Goal: Information Seeking & Learning: Check status

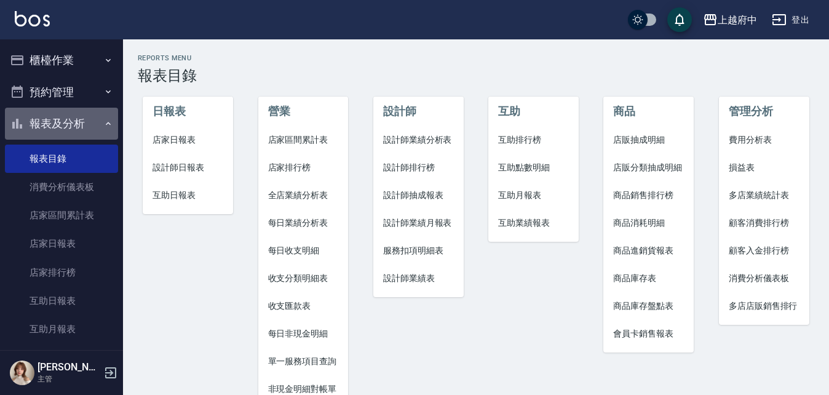
click at [69, 118] on button "報表及分析" at bounding box center [61, 124] width 113 height 32
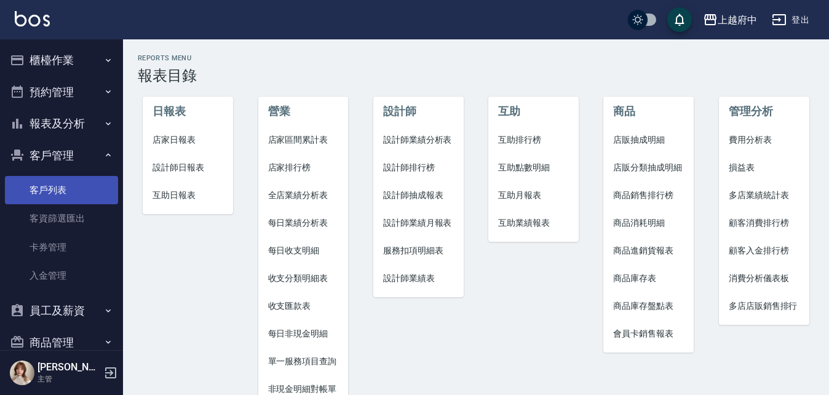
click at [49, 194] on link "客戶列表" at bounding box center [61, 190] width 113 height 28
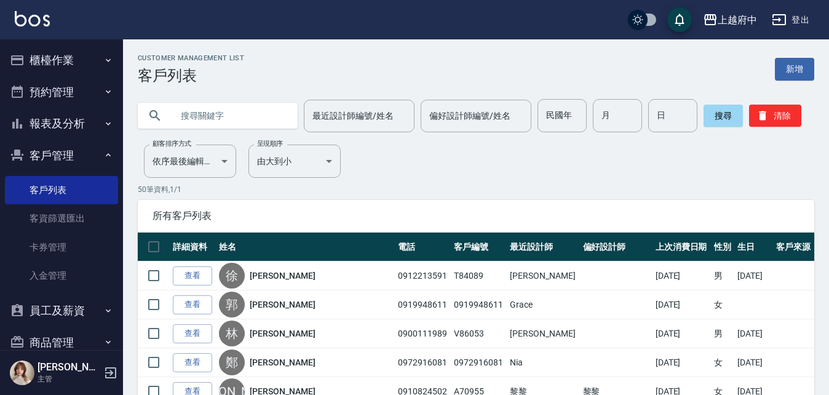
click at [54, 120] on button "報表及分析" at bounding box center [61, 124] width 113 height 32
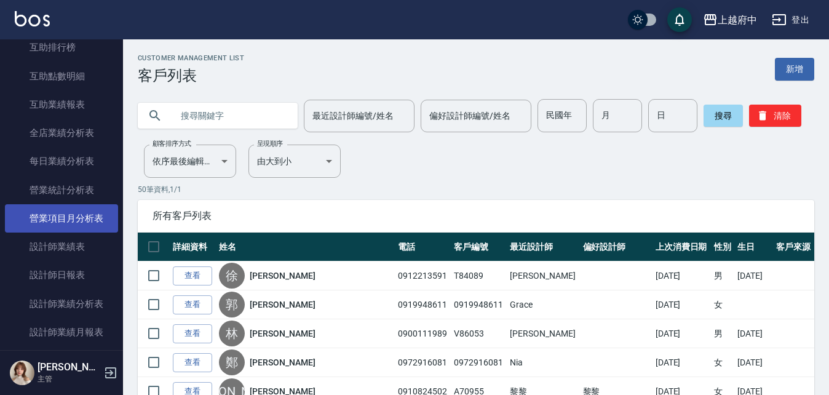
scroll to position [369, 0]
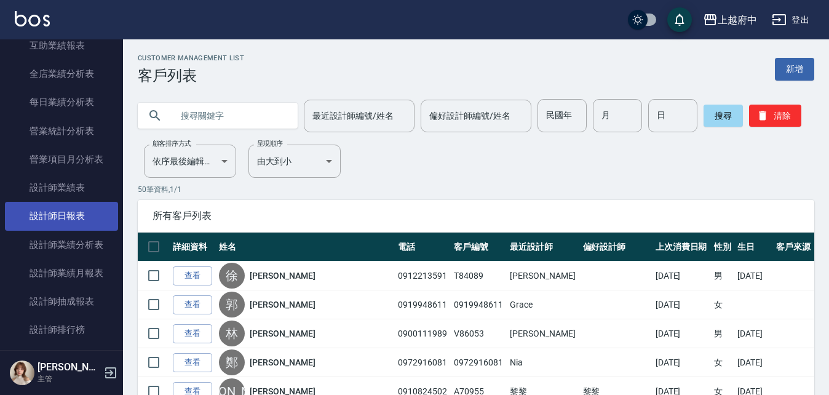
click at [58, 215] on link "設計師日報表" at bounding box center [61, 216] width 113 height 28
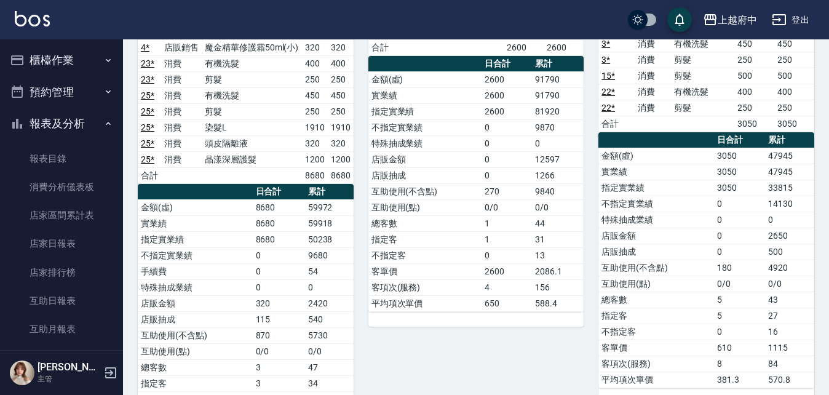
click at [52, 119] on button "報表及分析" at bounding box center [61, 124] width 113 height 32
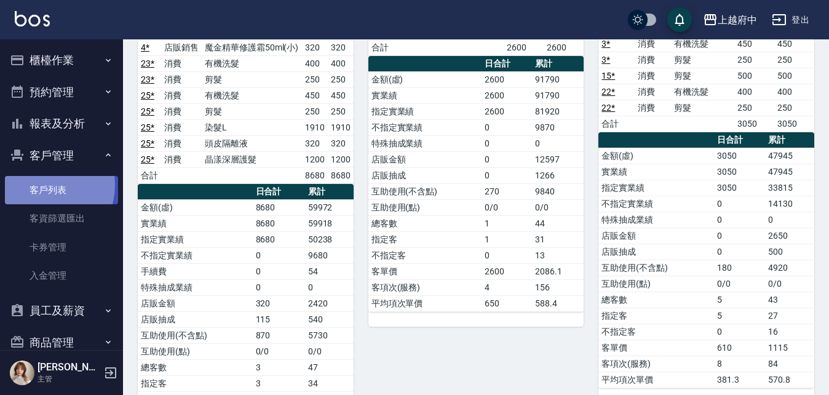
click at [42, 185] on link "客戶列表" at bounding box center [61, 190] width 113 height 28
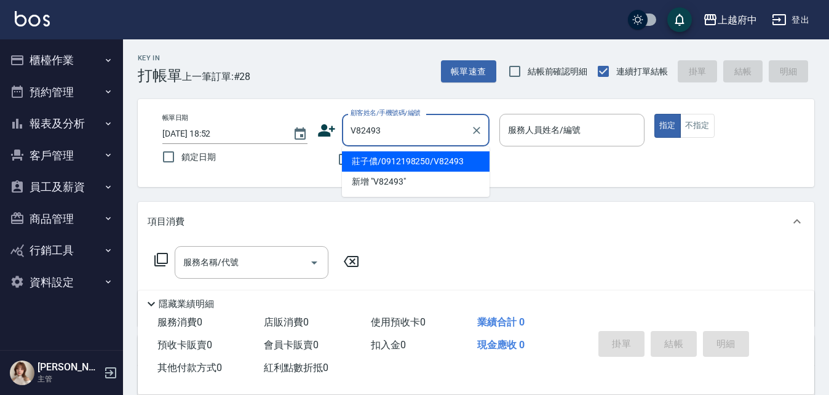
click at [410, 161] on li "莊子儂/0912198250/V82493" at bounding box center [416, 161] width 148 height 20
type input "莊子儂/0912198250/V82493"
type input "Annie -1"
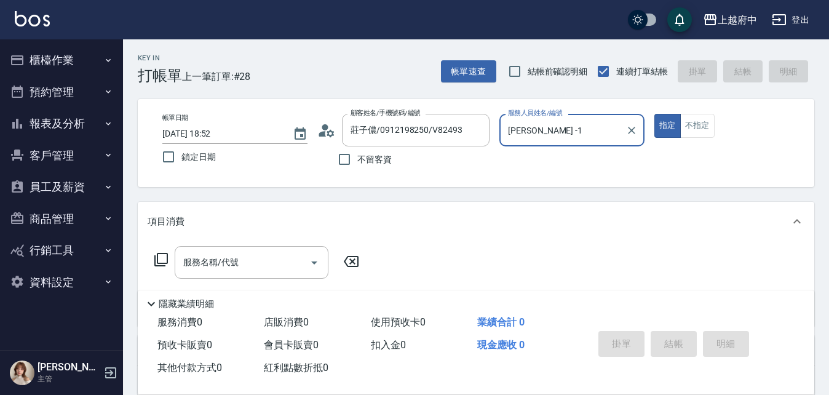
click at [655, 114] on button "指定" at bounding box center [668, 126] width 26 height 24
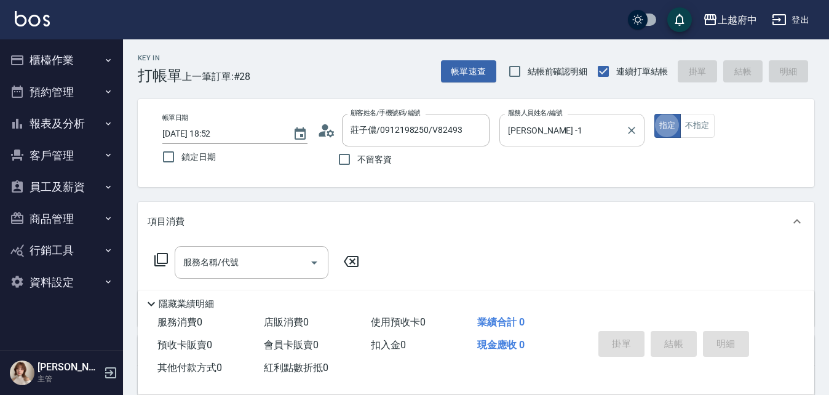
type button "true"
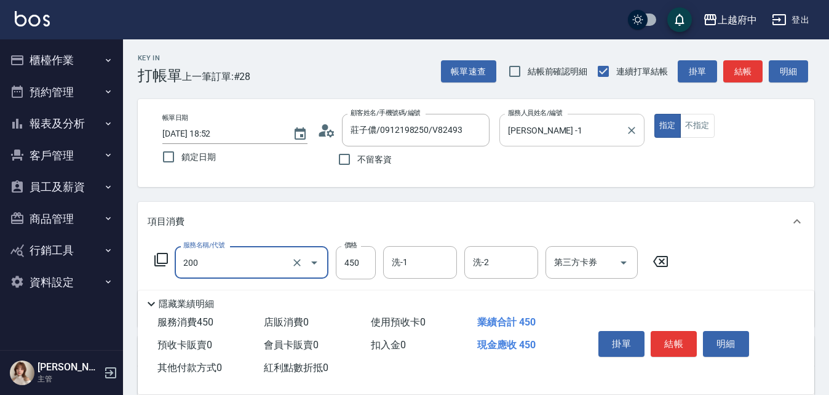
type input "有機洗髮(200)"
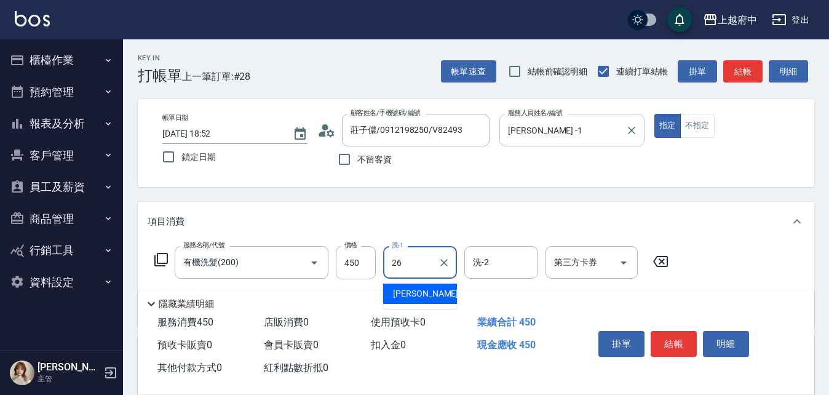
type input "邱子芹-26"
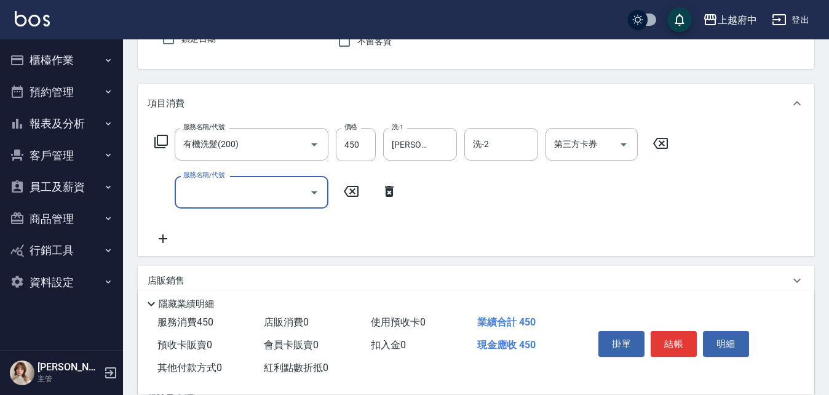
scroll to position [123, 0]
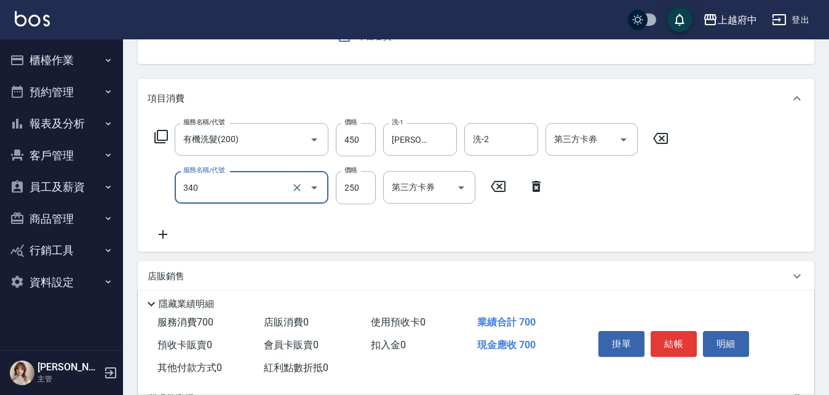
type input "剪髮(340)"
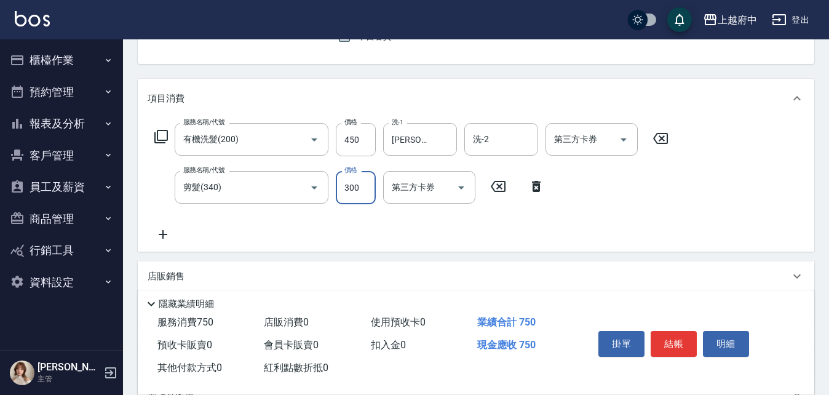
type input "300"
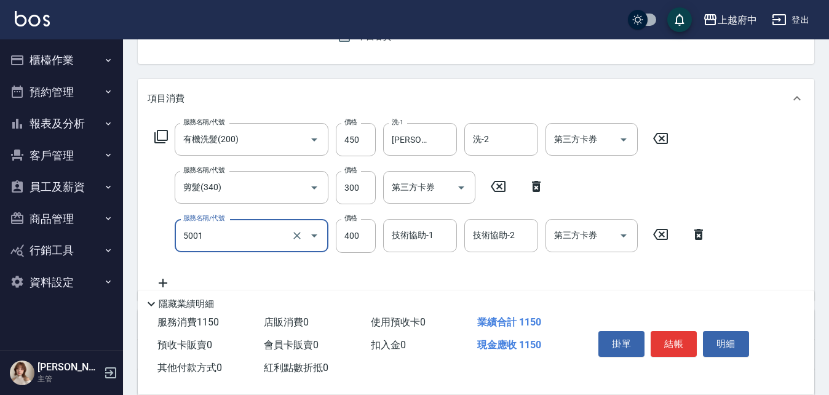
type input "側邊壓貼(5001)"
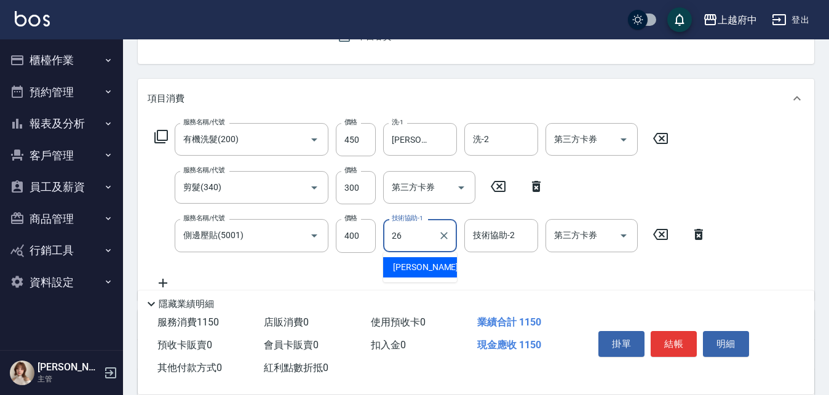
type input "邱子芹-26"
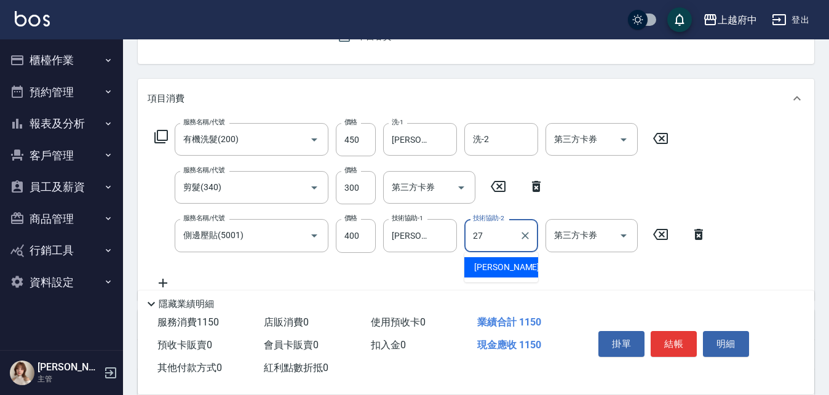
type input "陳韋均-27"
click at [516, 280] on div "服務名稱/代號 有機洗髮(200) 服務名稱/代號 價格 450 價格 洗-1 邱子芹-26 洗-1 洗-2 洗-2 第三方卡券 第三方卡券 服務名稱/代號 …" at bounding box center [431, 206] width 567 height 167
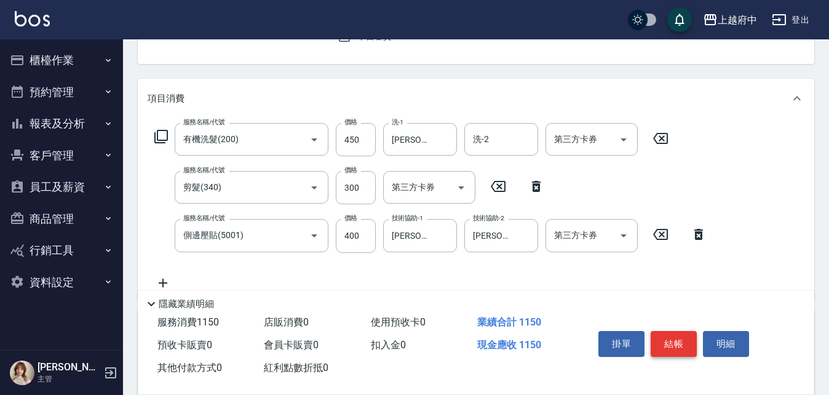
click at [679, 345] on button "結帳" at bounding box center [674, 344] width 46 height 26
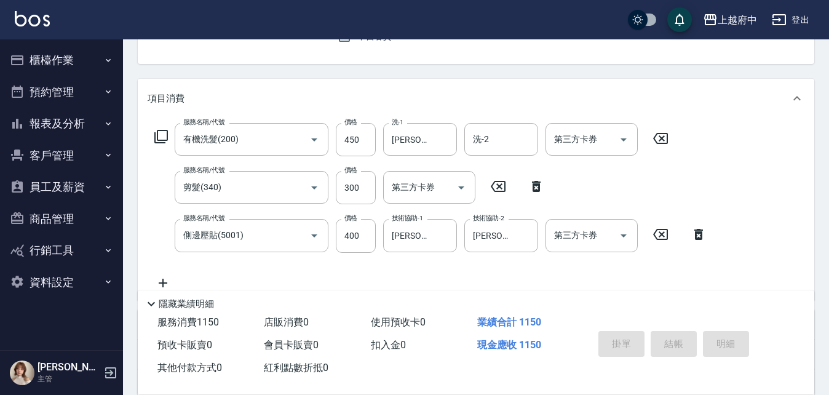
type input "2025/08/17 18:55"
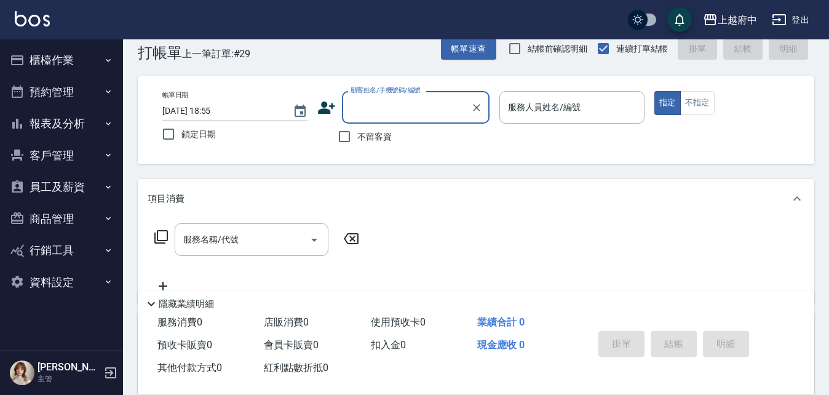
scroll to position [0, 0]
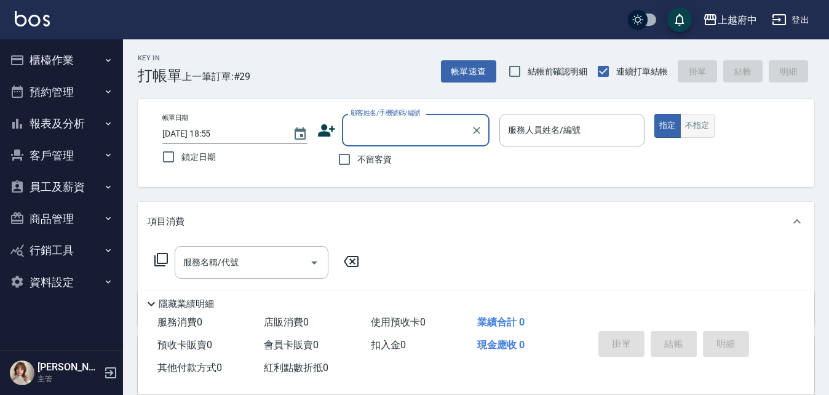
click at [694, 125] on button "不指定" at bounding box center [697, 126] width 34 height 24
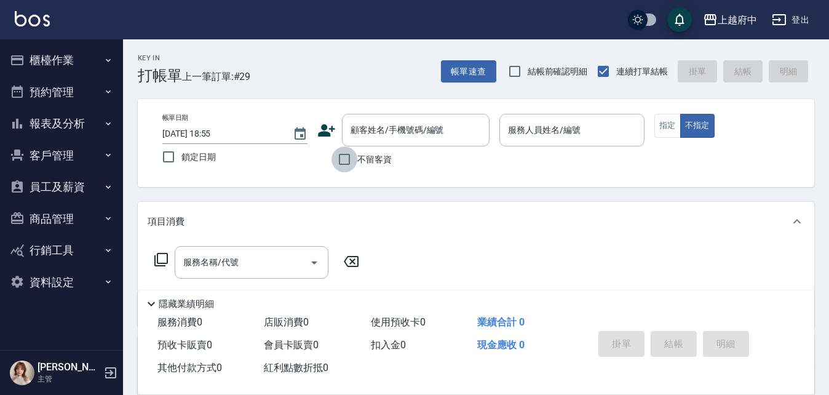
click at [348, 161] on input "不留客資" at bounding box center [345, 159] width 26 height 26
checkbox input "true"
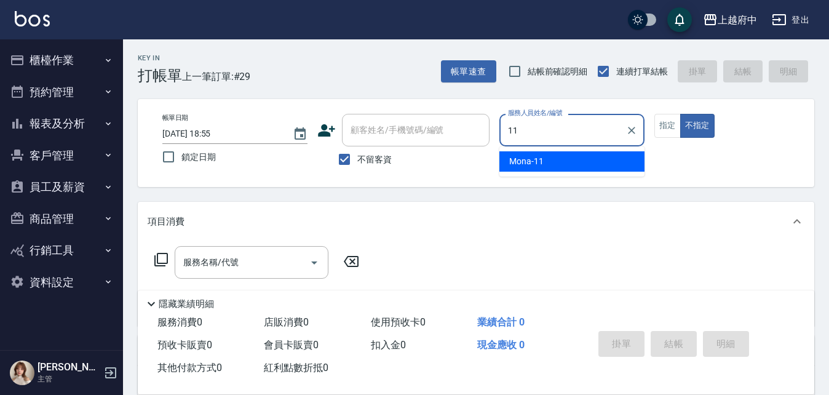
type input "Mona-11"
type button "false"
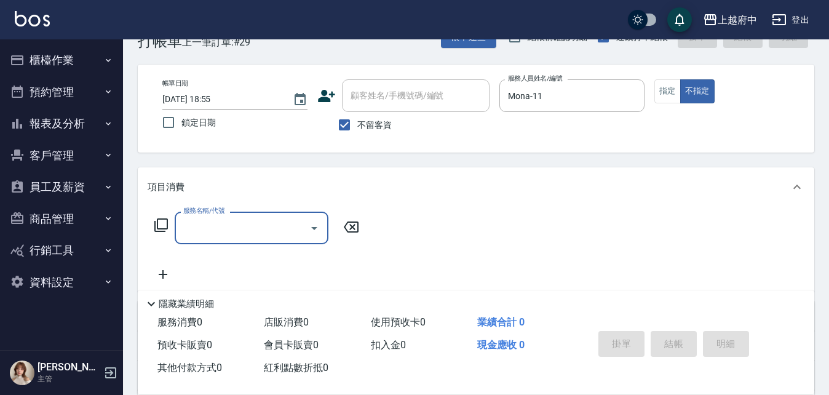
scroll to position [62, 0]
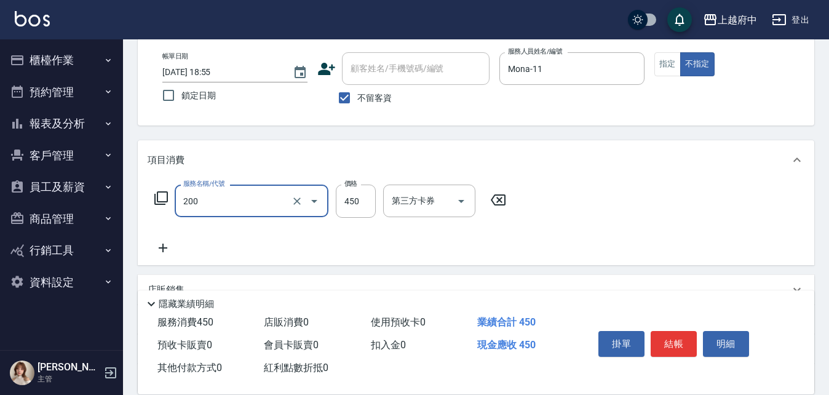
type input "有機洗髮(200)"
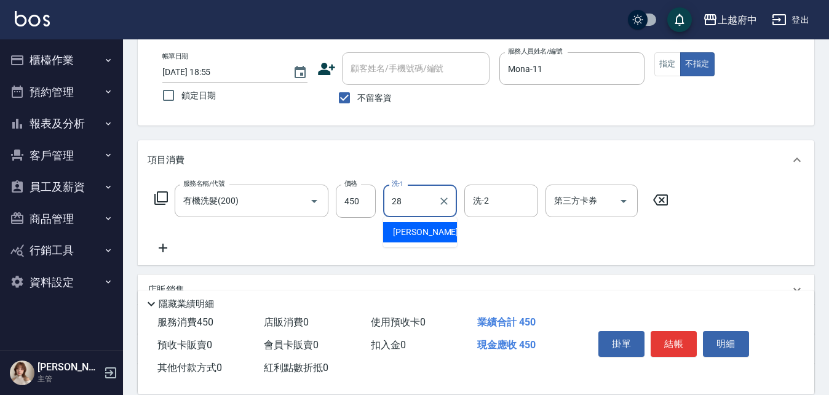
type input "李鎮宇-28"
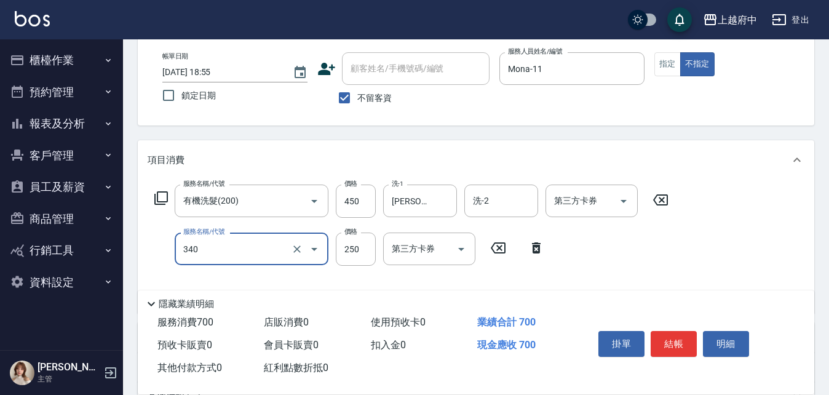
type input "剪髮(340)"
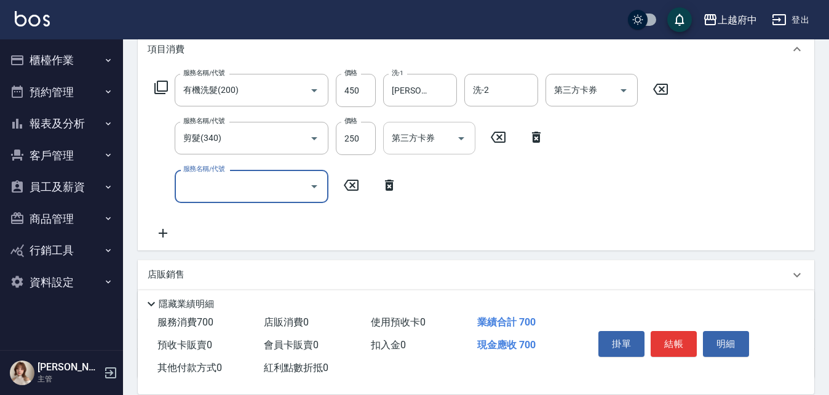
scroll to position [185, 0]
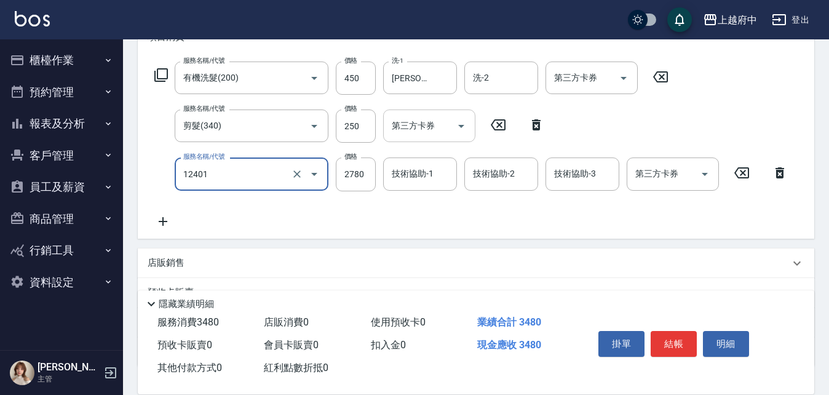
type input "燙髮M(12401)"
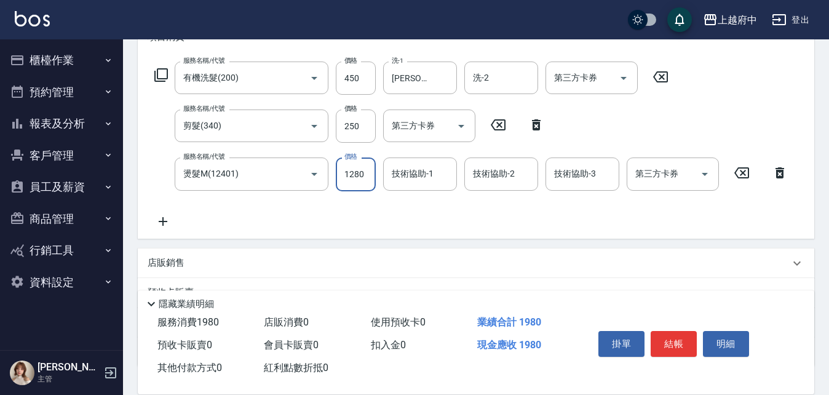
type input "1280"
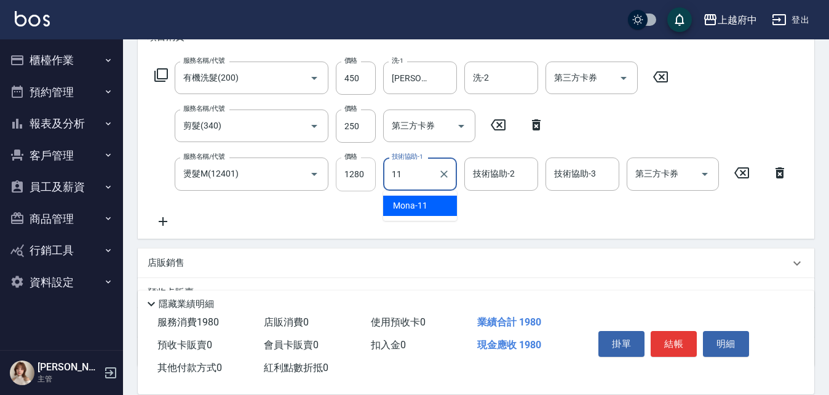
type input "Mona-11"
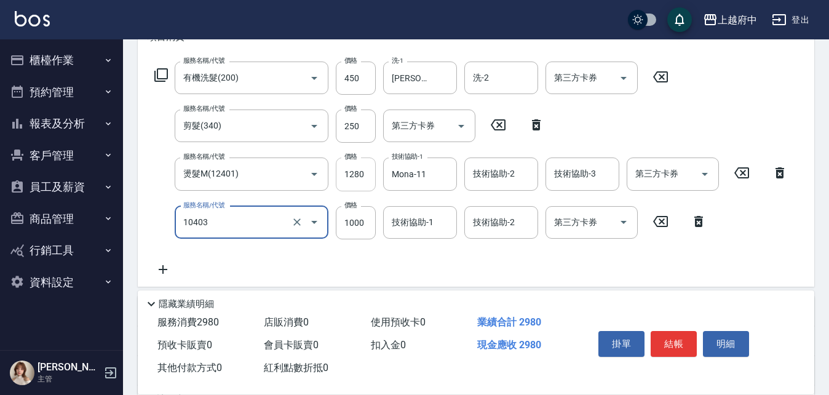
type input "晶漾深層護髮(10403)"
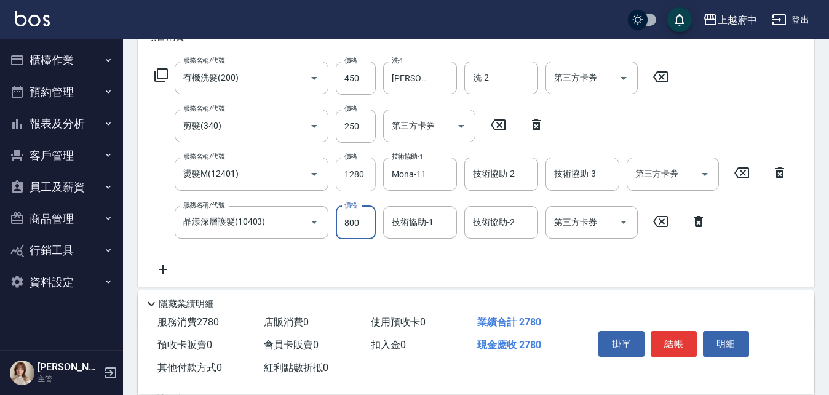
type input "800"
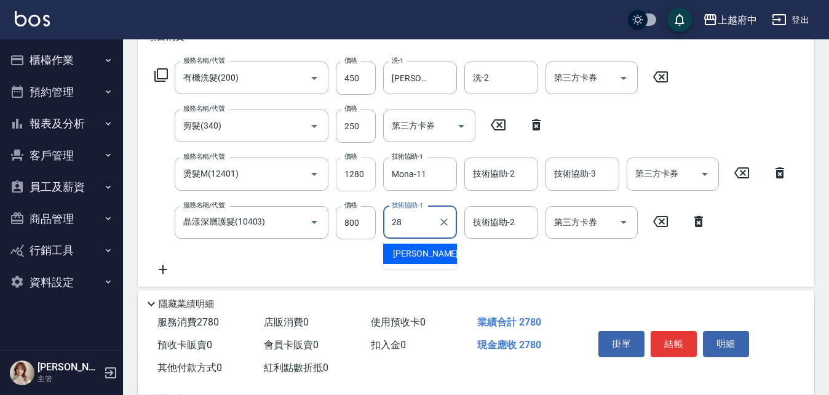
type input "李鎮宇-28"
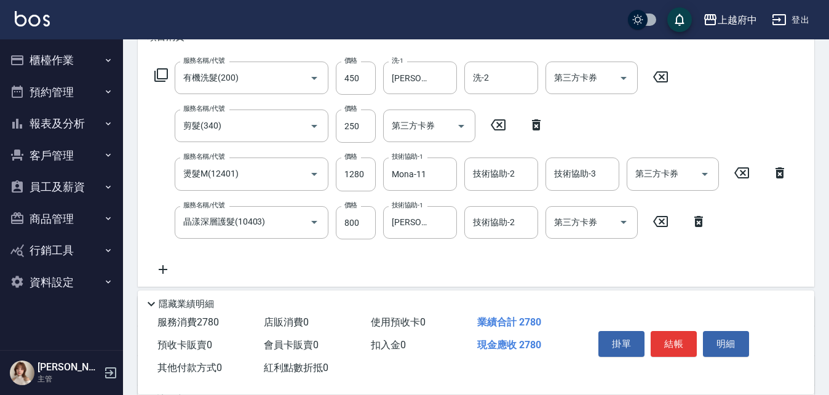
click at [592, 256] on div "服務名稱/代號 有機洗髮(200) 服務名稱/代號 價格 450 價格 洗-1 李鎮宇-28 洗-1 洗-2 洗-2 第三方卡券 第三方卡券 服務名稱/代號 …" at bounding box center [472, 169] width 648 height 215
click at [674, 340] on button "結帳" at bounding box center [674, 344] width 46 height 26
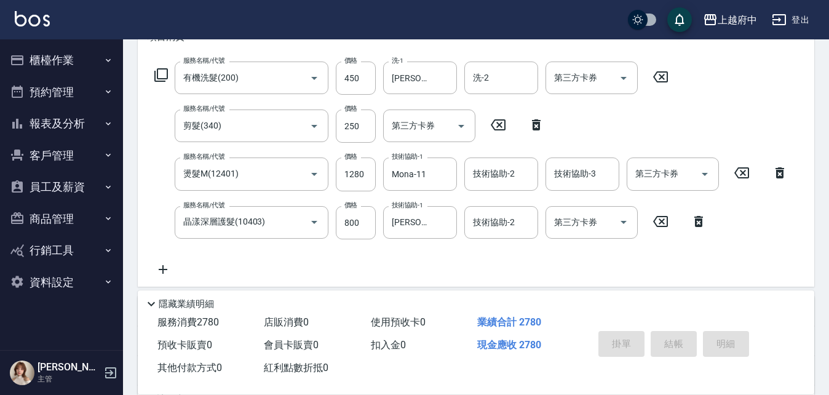
type input "2025/08/17 18:56"
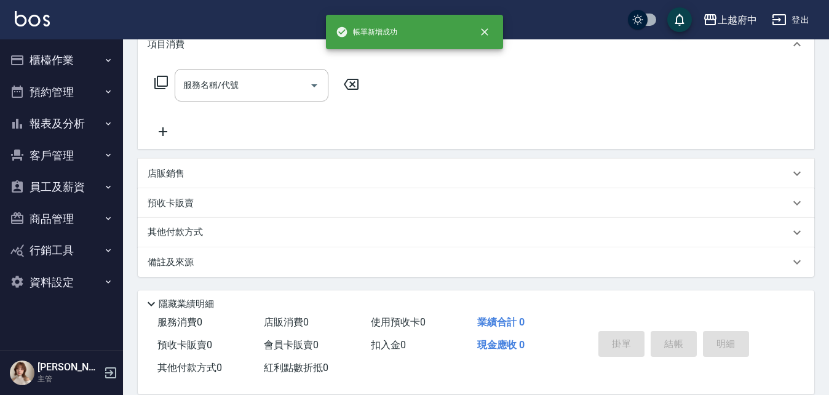
scroll to position [0, 0]
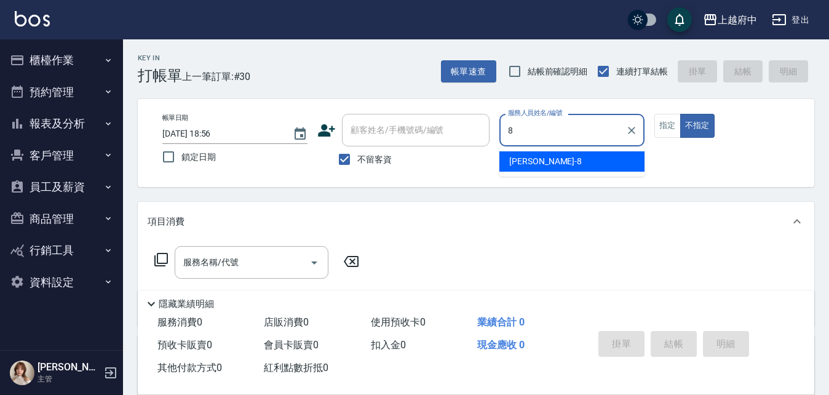
type input "江驊侑-8"
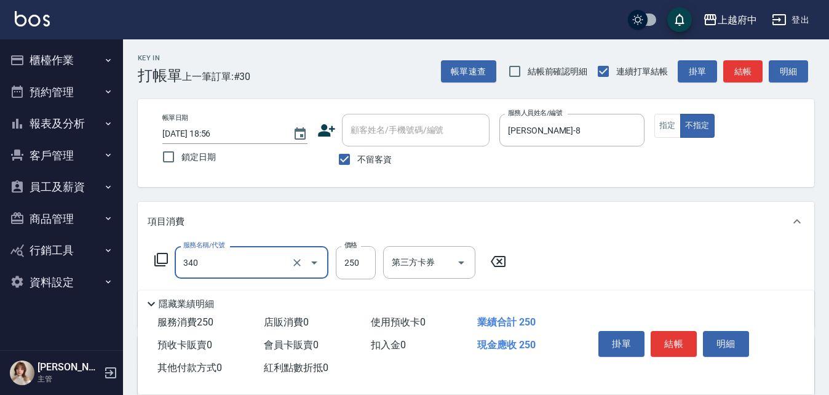
type input "剪髮(340)"
type input "450"
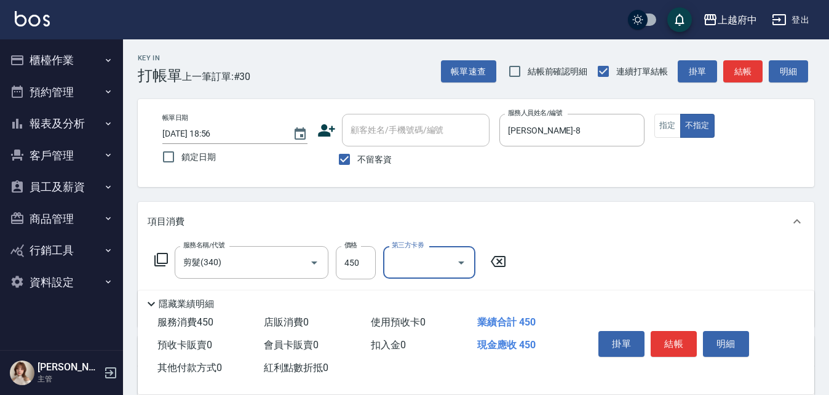
click at [623, 254] on div "服務名稱/代號 剪髮(340) 服務名稱/代號 價格 450 價格 第三方卡券 第三方卡券" at bounding box center [476, 284] width 677 height 86
click at [677, 339] on button "結帳" at bounding box center [674, 344] width 46 height 26
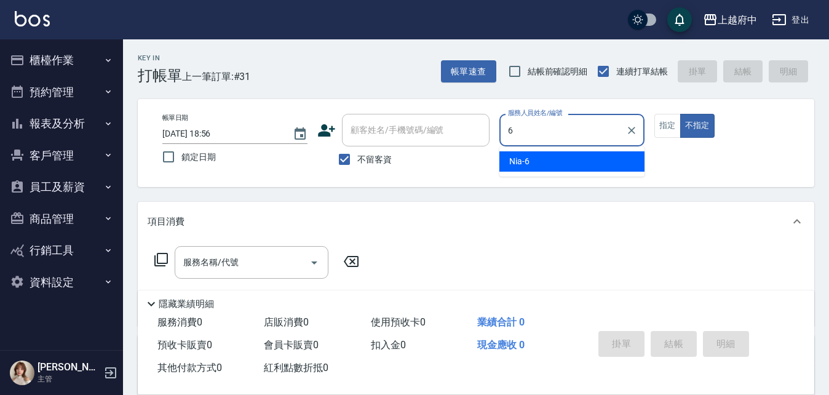
type input "Nia-6"
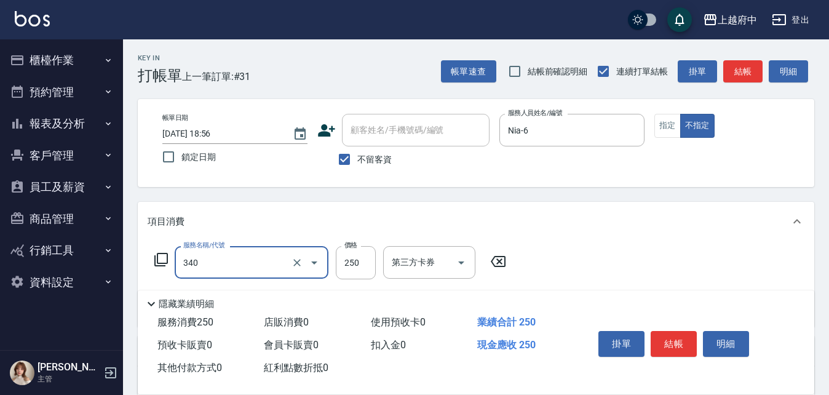
type input "剪髮(340)"
type input "450"
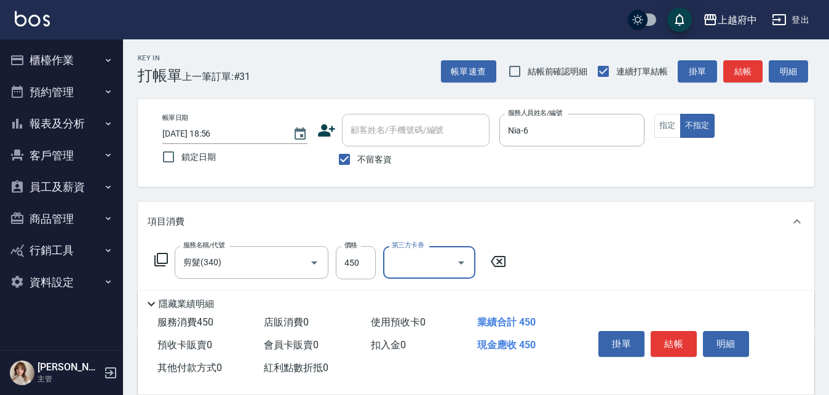
click at [625, 251] on div "服務名稱/代號 剪髮(340) 服務名稱/代號 價格 450 價格 第三方卡券 第三方卡券" at bounding box center [476, 284] width 677 height 86
click at [675, 340] on button "結帳" at bounding box center [674, 344] width 46 height 26
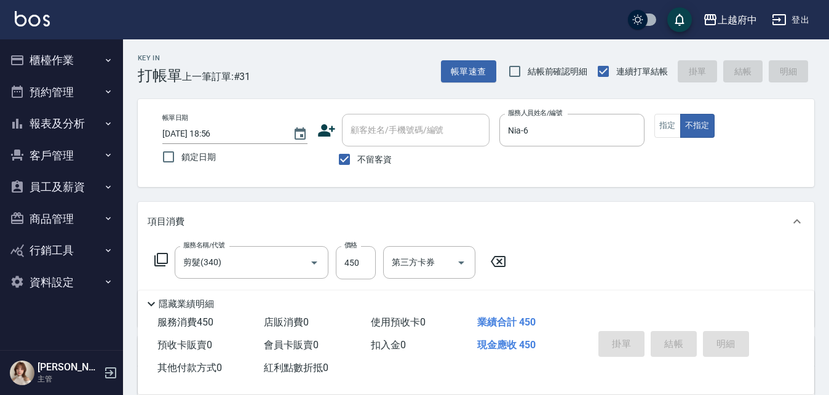
type input "2025/08/17 18:57"
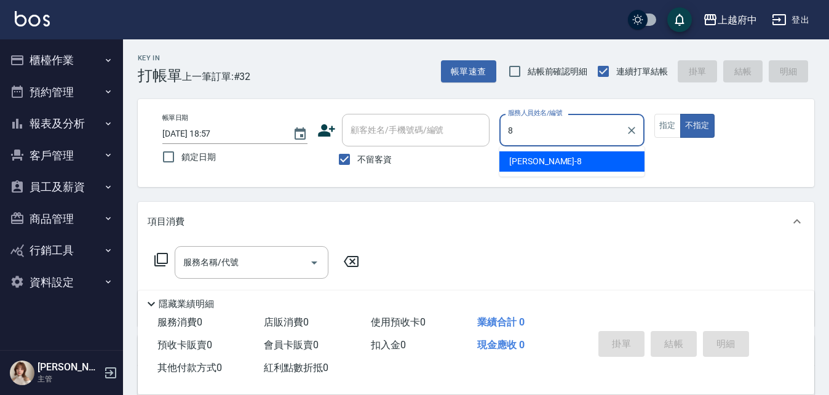
type input "江驊侑-8"
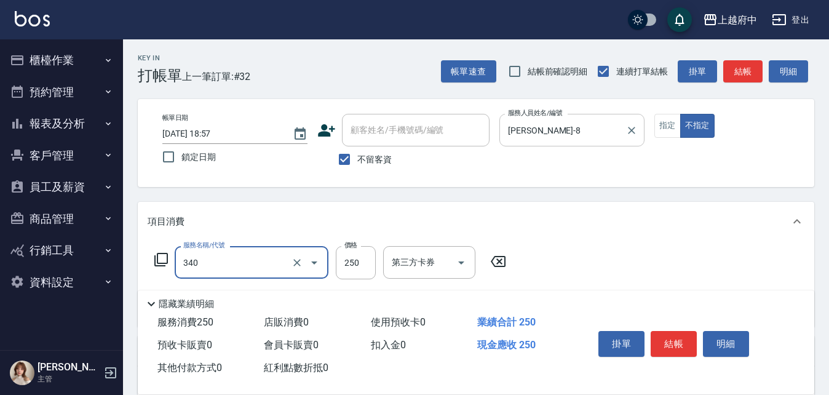
type input "剪髮(340)"
type input "450"
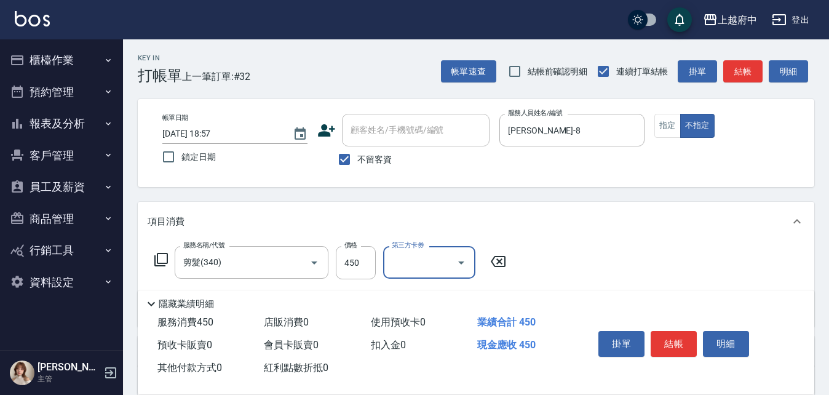
click at [597, 252] on div "服務名稱/代號 剪髮(340) 服務名稱/代號 價格 450 價格 第三方卡券 第三方卡券" at bounding box center [476, 284] width 677 height 86
click at [656, 341] on button "結帳" at bounding box center [674, 344] width 46 height 26
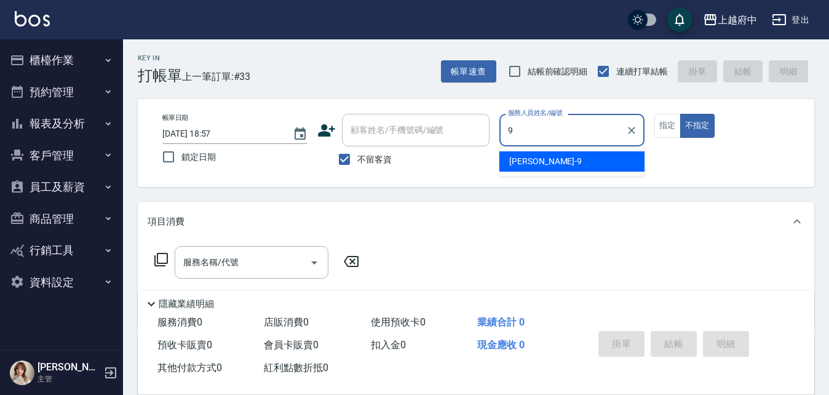
type input "David-9"
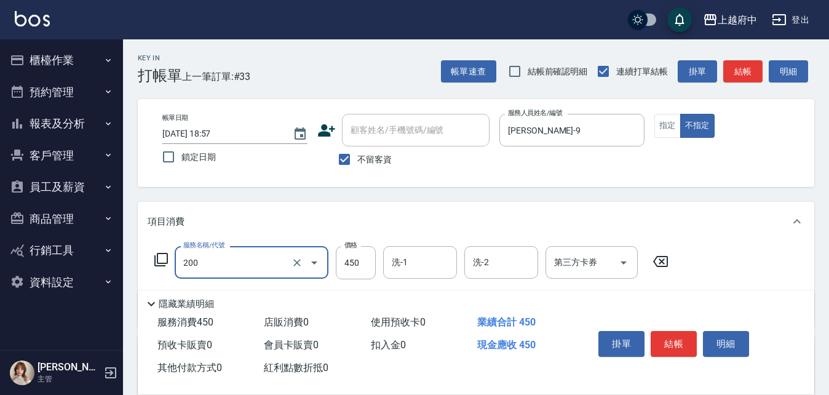
type input "有機洗髮(200)"
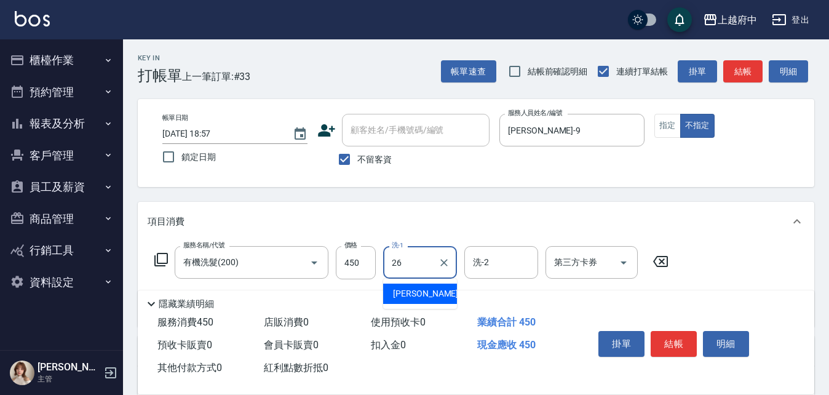
type input "邱子芹-26"
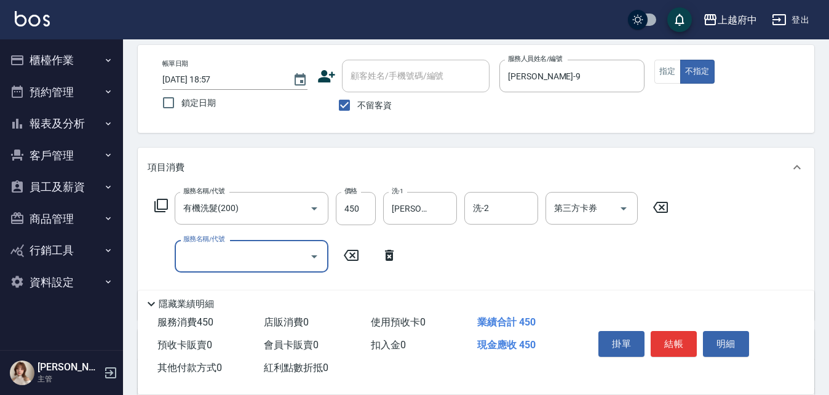
scroll to position [123, 0]
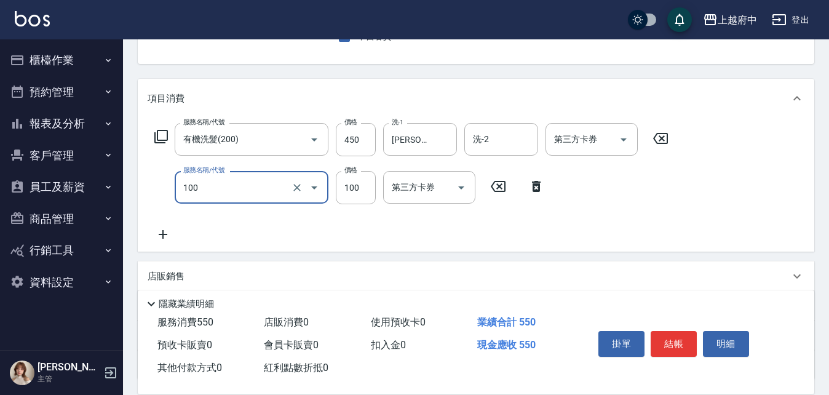
type input "造型/修劉海(100)"
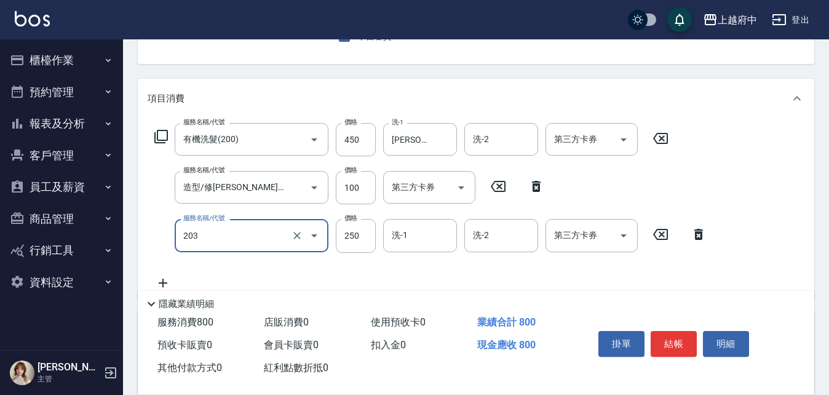
type input "升級滋養護髮(203)"
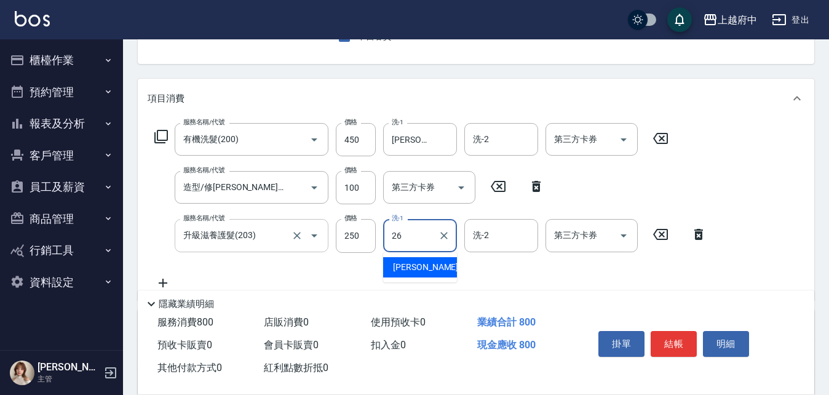
type input "邱子芹-26"
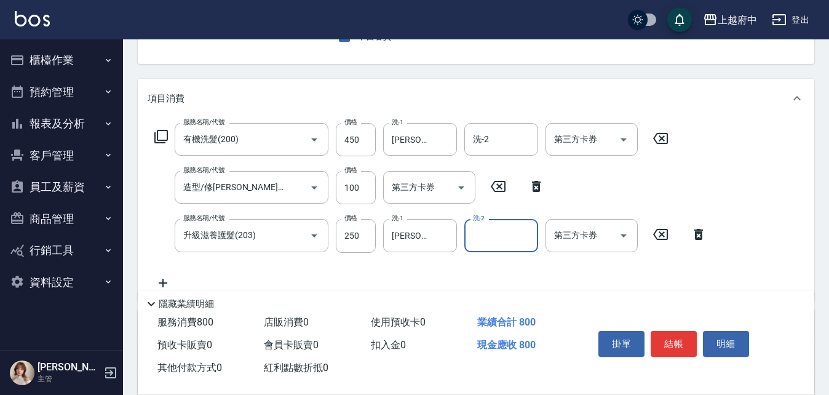
click at [475, 279] on div "服務名稱/代號 有機洗髮(200) 服務名稱/代號 價格 450 價格 洗-1 邱子芹-26 洗-1 洗-2 洗-2 第三方卡券 第三方卡券 服務名稱/代號 …" at bounding box center [431, 206] width 567 height 167
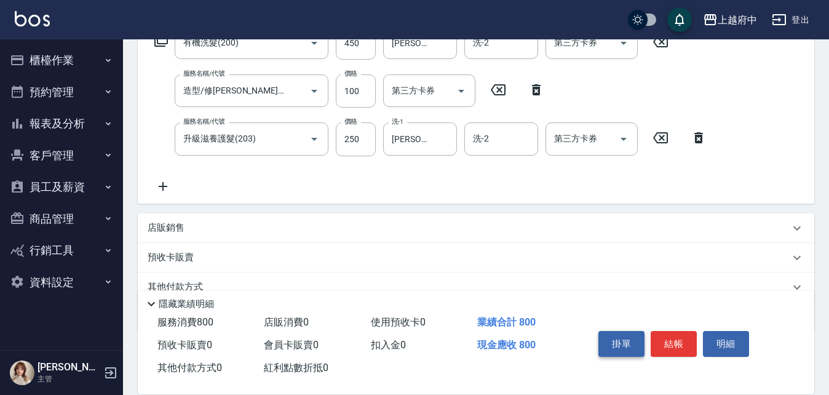
scroll to position [246, 0]
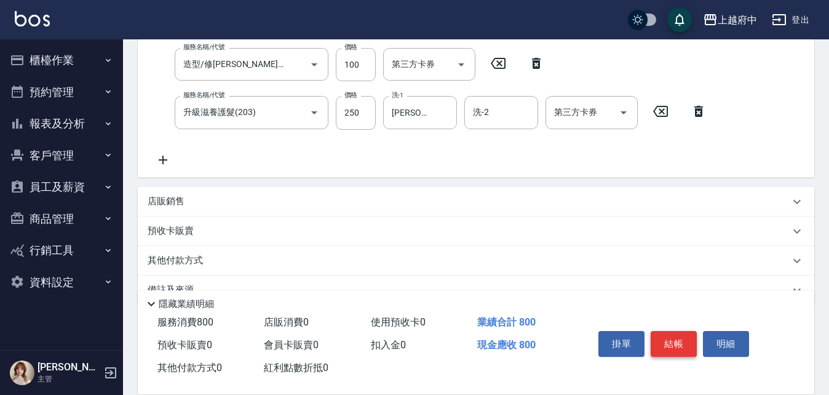
click at [671, 335] on button "結帳" at bounding box center [674, 344] width 46 height 26
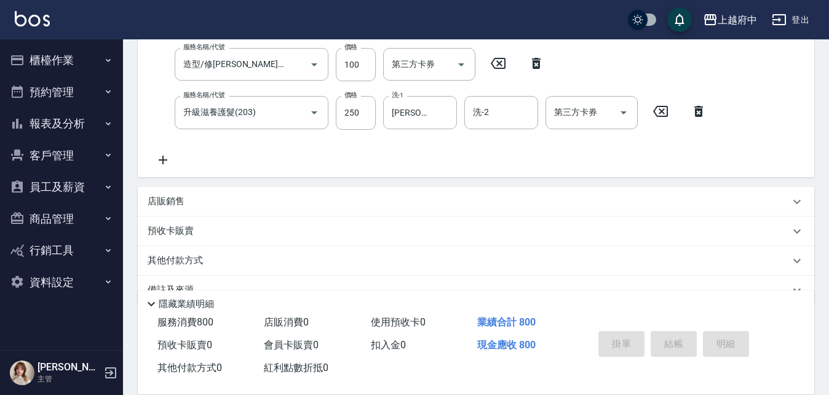
type input "2025/08/17 18:58"
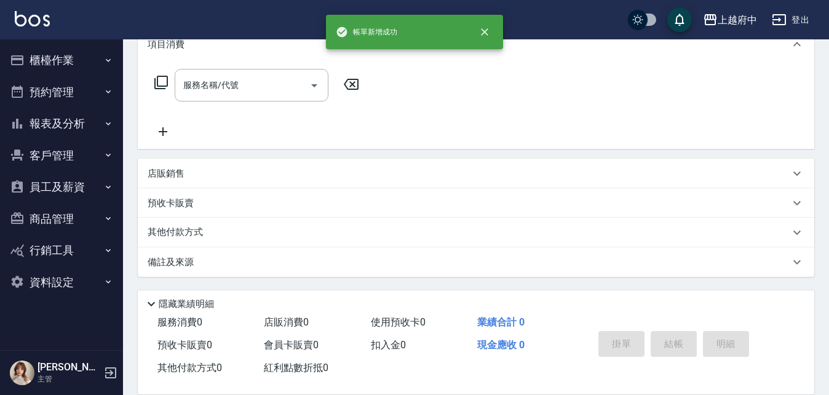
scroll to position [0, 0]
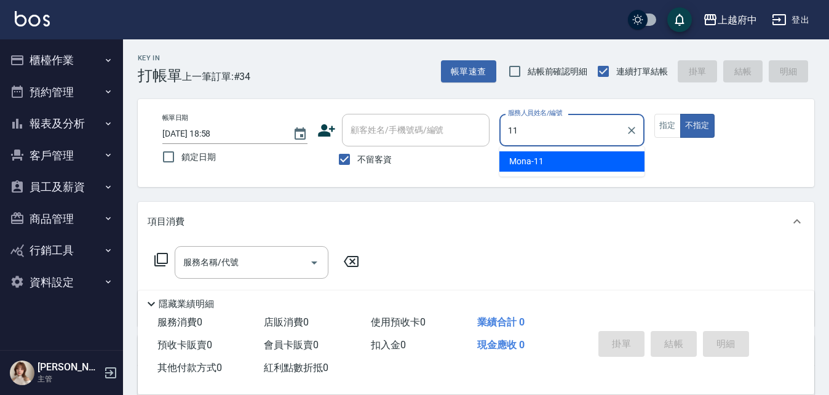
type input "Mona-11"
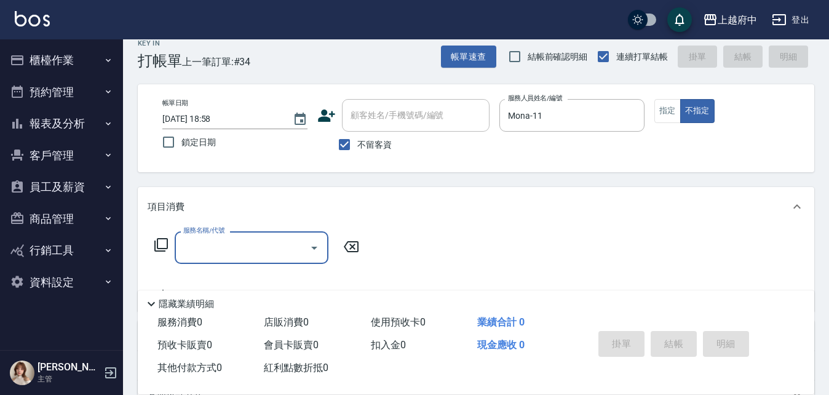
scroll to position [62, 0]
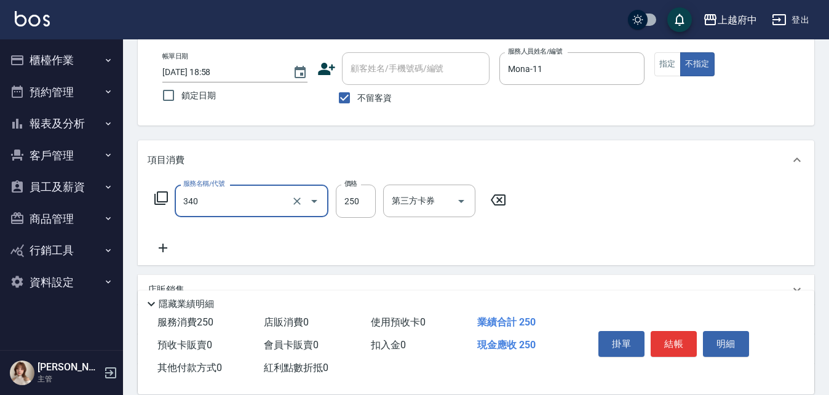
type input "剪髮(340)"
type input "450"
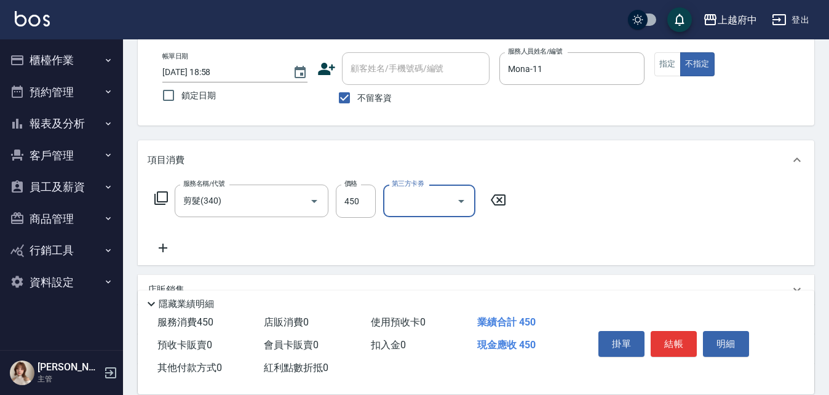
click at [571, 230] on div "服務名稱/代號 剪髮(340) 服務名稱/代號 價格 450 價格 第三方卡券 第三方卡券" at bounding box center [476, 223] width 677 height 86
click at [680, 344] on button "結帳" at bounding box center [674, 344] width 46 height 26
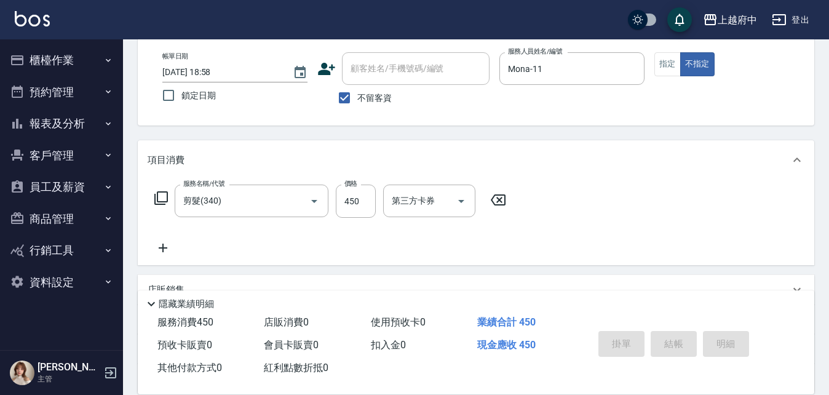
type input "2025/08/17 19:00"
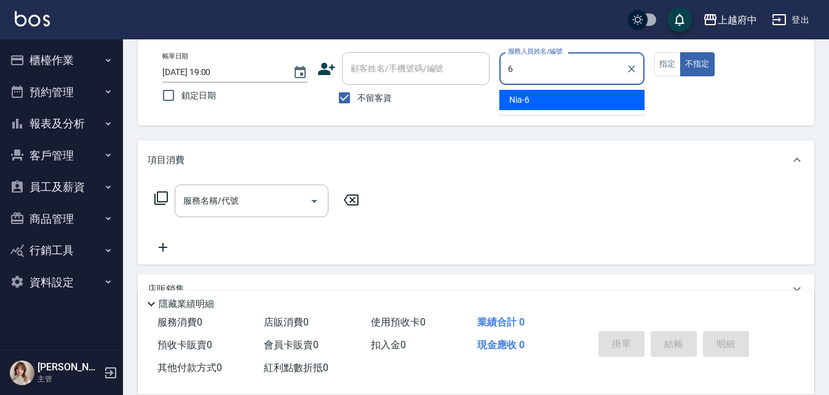
type input "Nia-6"
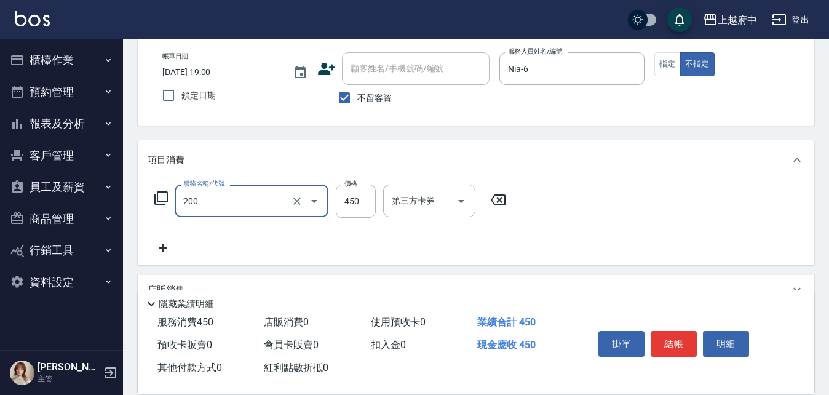
type input "有機洗髮(200)"
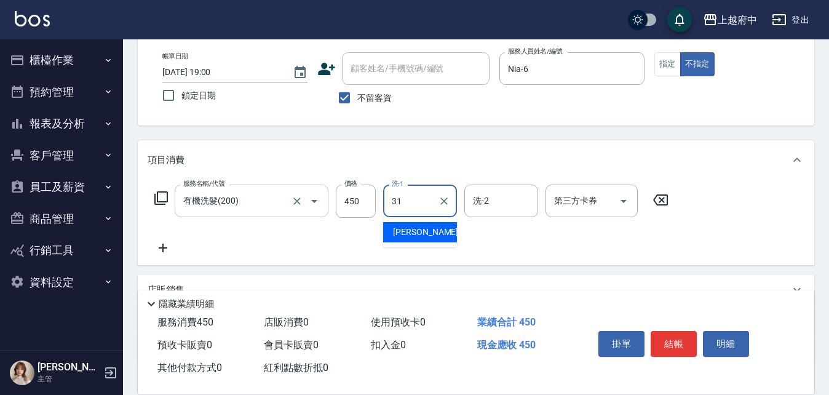
type input "王品云-31"
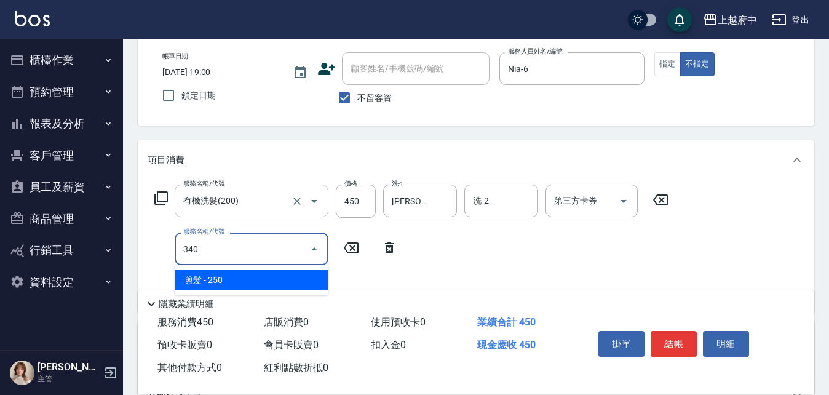
type input "剪髮(340)"
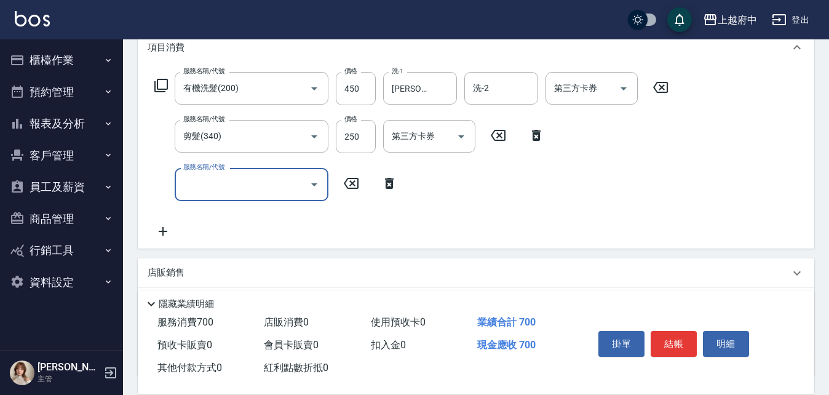
scroll to position [185, 0]
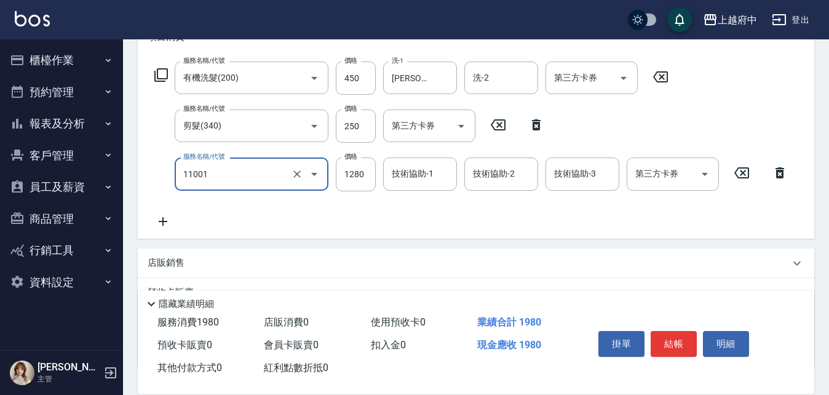
type input "燙髮S(11001)"
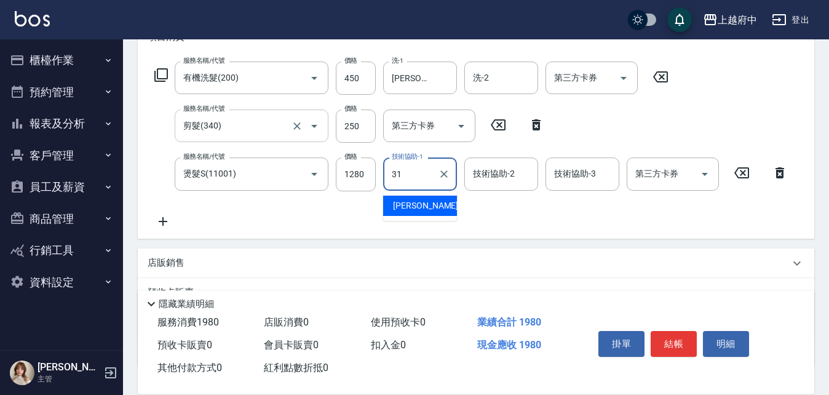
type input "王品云-31"
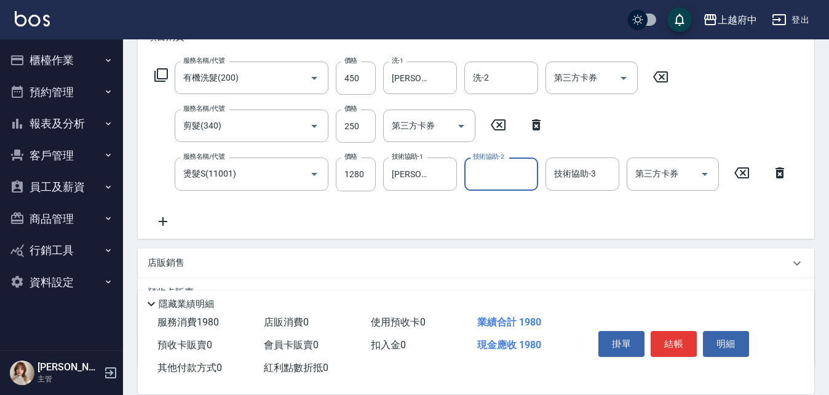
click at [428, 220] on div "服務名稱/代號 有機洗髮(200) 服務名稱/代號 價格 450 價格 洗-1 王品云-31 洗-1 洗-2 洗-2 第三方卡券 第三方卡券 服務名稱/代號 …" at bounding box center [472, 145] width 648 height 167
click at [675, 336] on button "結帳" at bounding box center [674, 344] width 46 height 26
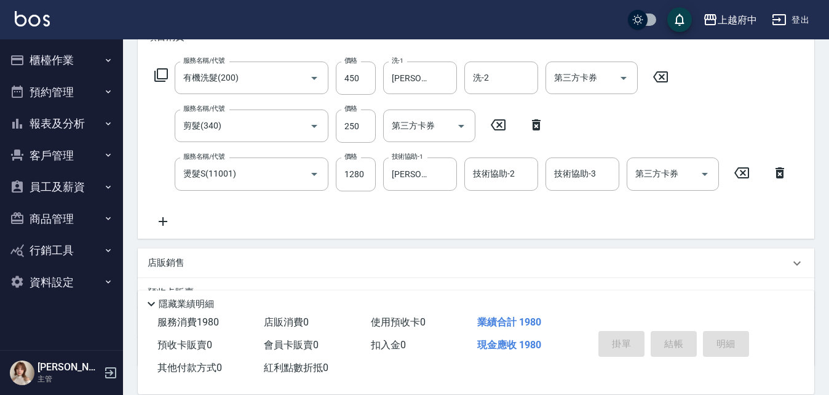
type input "2025/08/17 19:01"
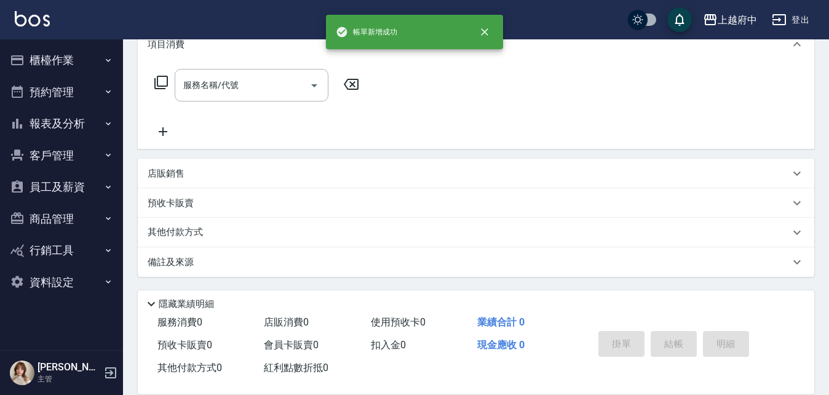
scroll to position [0, 0]
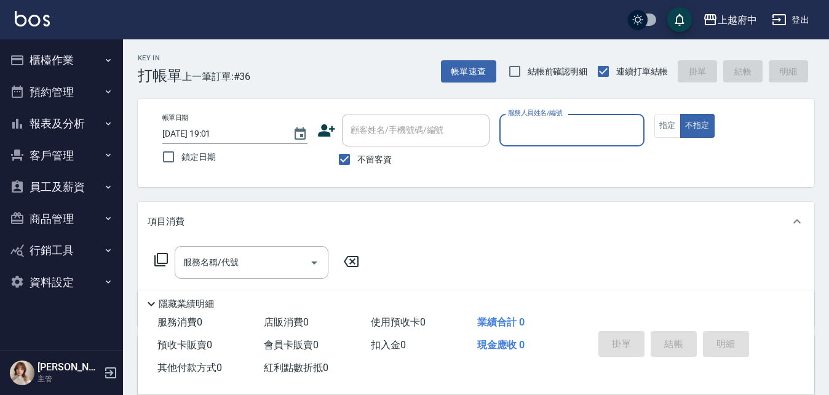
click at [54, 56] on button "櫃檯作業" at bounding box center [61, 60] width 113 height 32
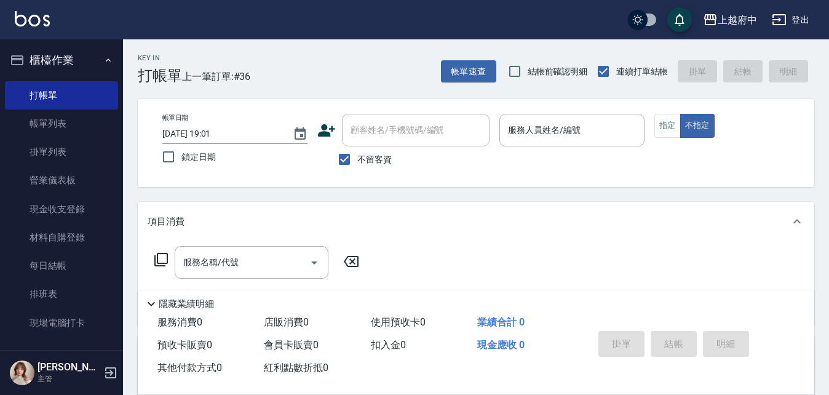
click at [60, 58] on button "櫃檯作業" at bounding box center [61, 60] width 113 height 32
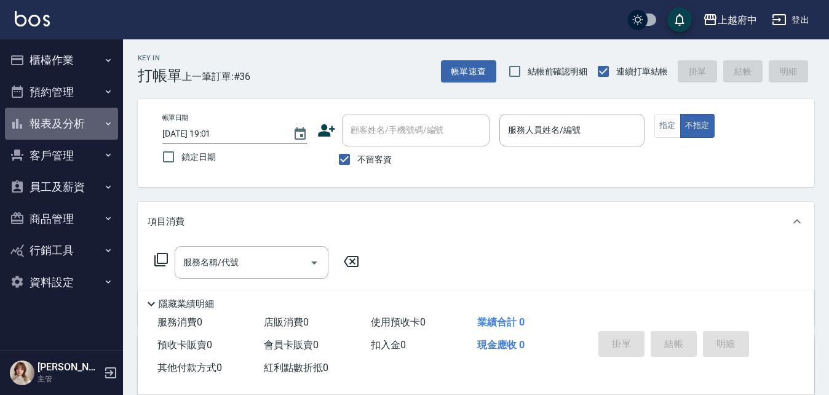
click at [54, 123] on button "報表及分析" at bounding box center [61, 124] width 113 height 32
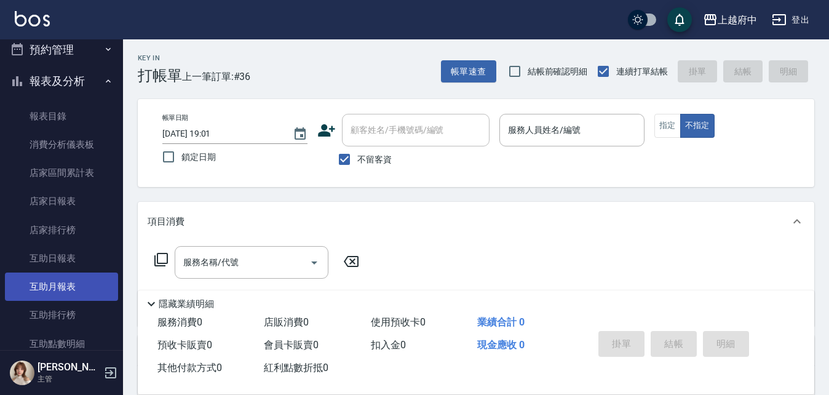
scroll to position [62, 0]
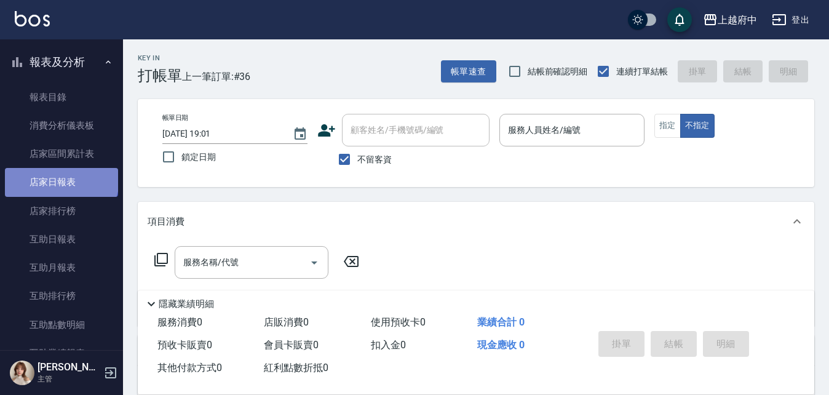
click at [60, 179] on link "店家日報表" at bounding box center [61, 182] width 113 height 28
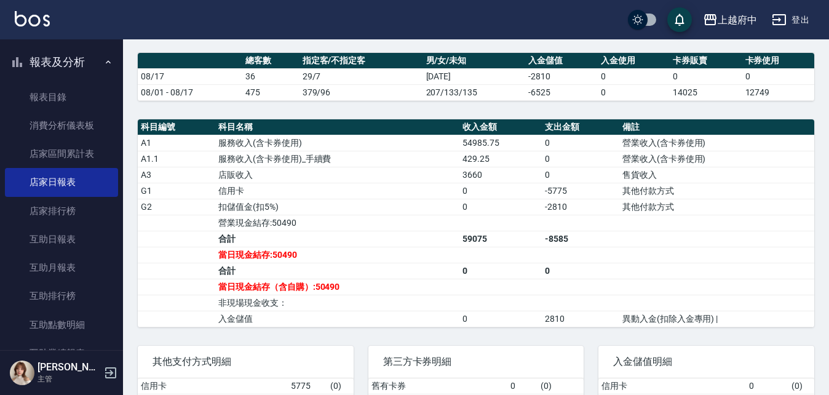
scroll to position [431, 0]
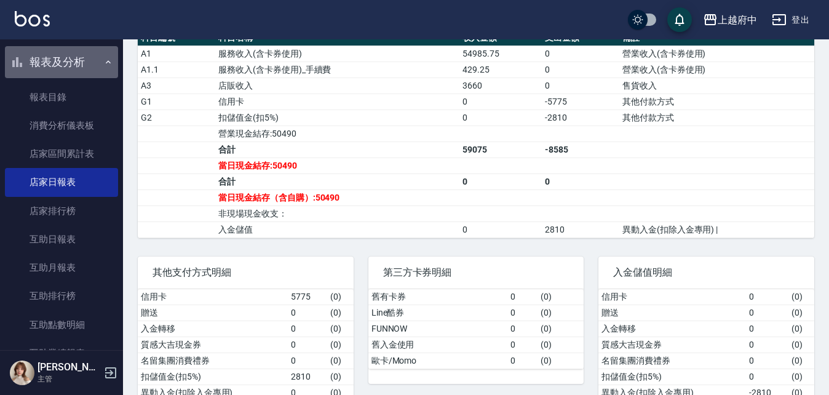
click at [103, 62] on icon "button" at bounding box center [108, 62] width 10 height 10
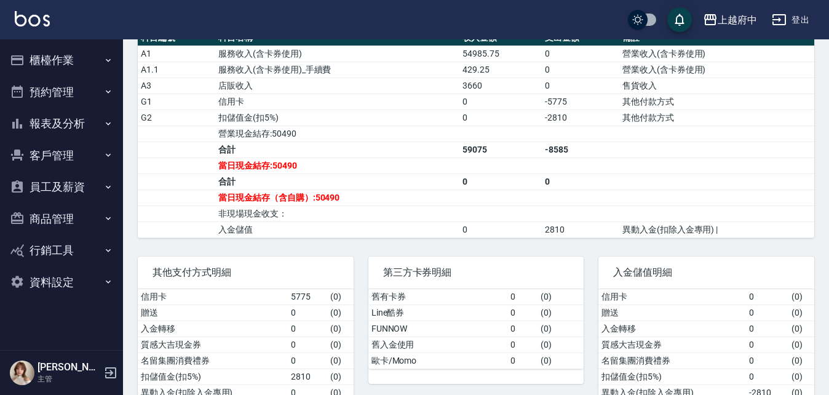
scroll to position [0, 0]
click at [72, 64] on button "櫃檯作業" at bounding box center [61, 60] width 113 height 32
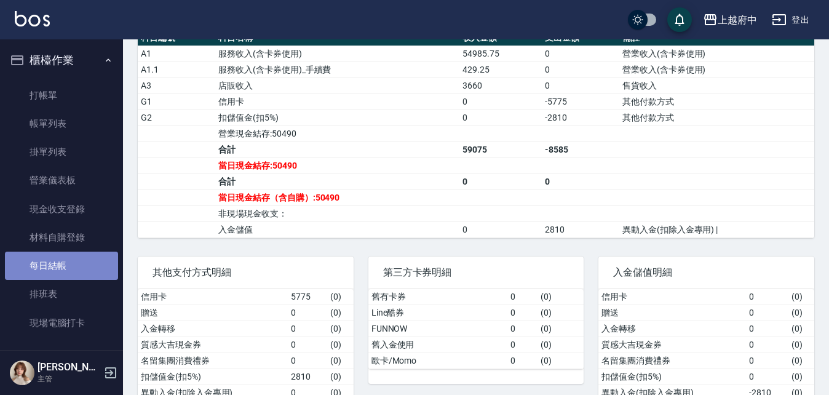
click at [78, 252] on link "每日結帳" at bounding box center [61, 266] width 113 height 28
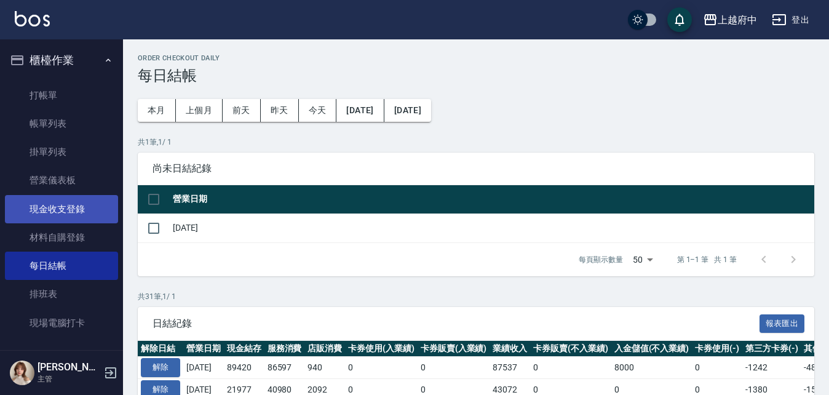
click at [78, 202] on link "現金收支登錄" at bounding box center [61, 209] width 113 height 28
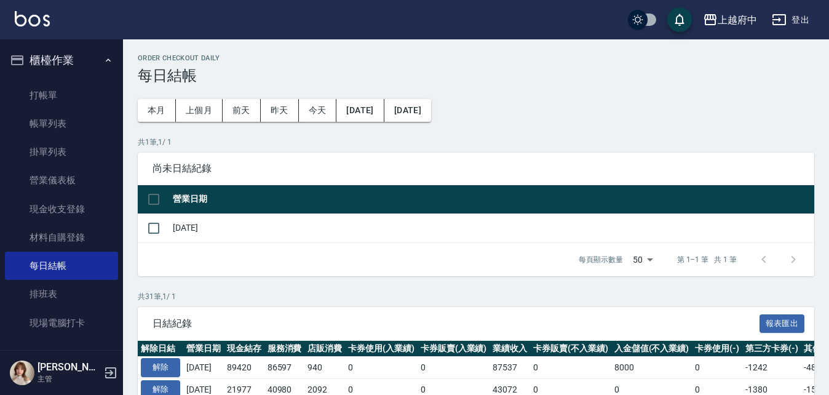
drag, startPoint x: 499, startPoint y: 245, endPoint x: 558, endPoint y: 285, distance: 71.7
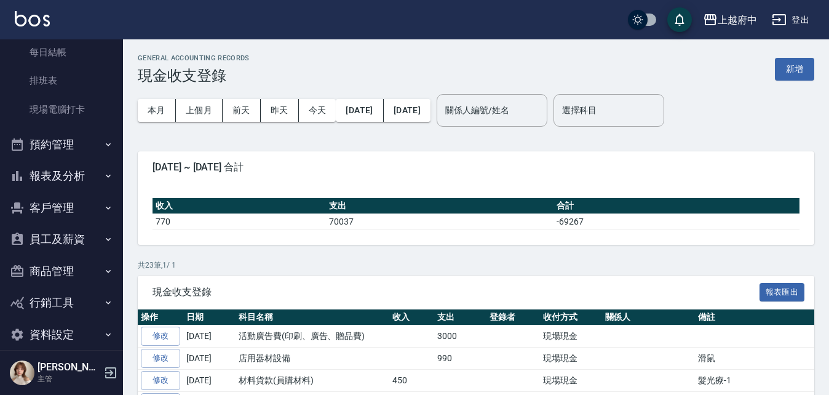
scroll to position [228, 0]
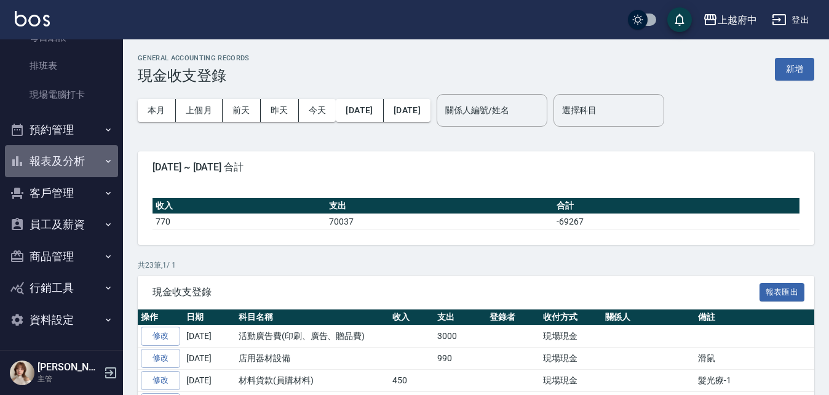
click at [103, 157] on icon "button" at bounding box center [108, 161] width 10 height 10
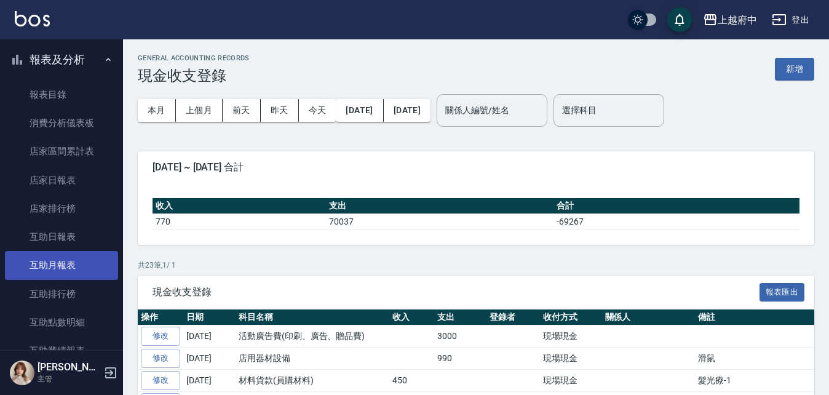
scroll to position [351, 0]
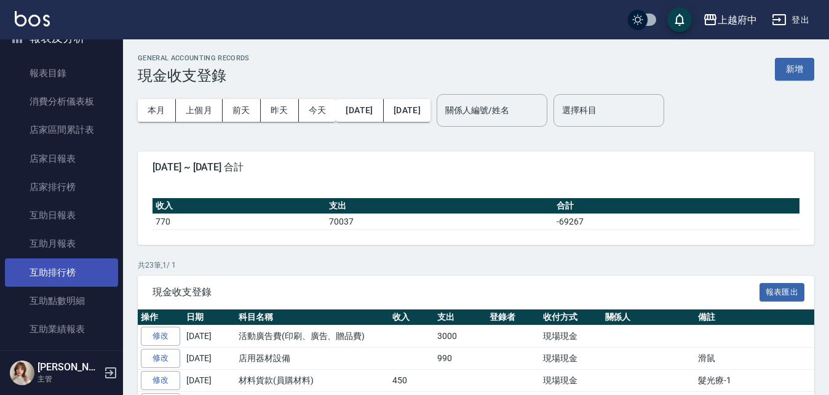
click at [75, 261] on link "互助排行榜" at bounding box center [61, 272] width 113 height 28
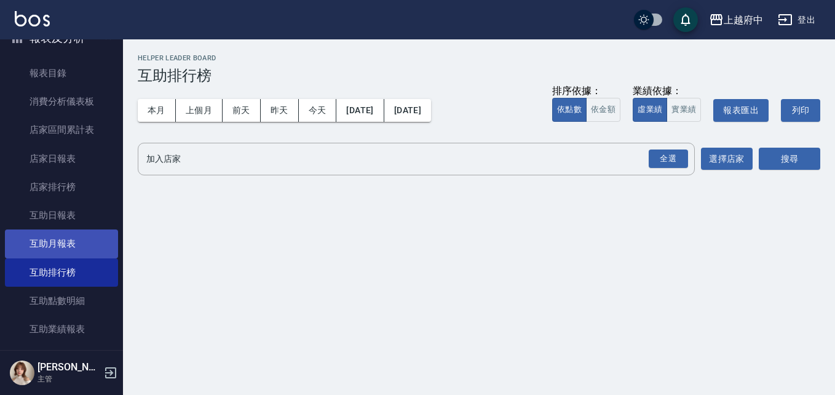
click at [74, 245] on link "互助月報表" at bounding box center [61, 243] width 113 height 28
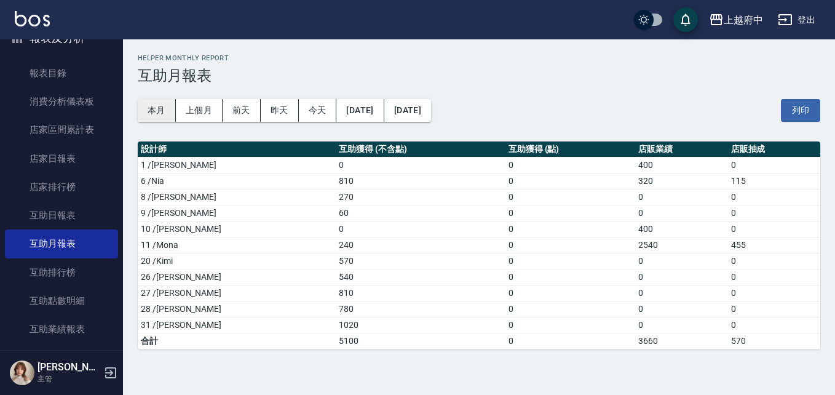
click at [159, 115] on button "本月" at bounding box center [157, 110] width 38 height 23
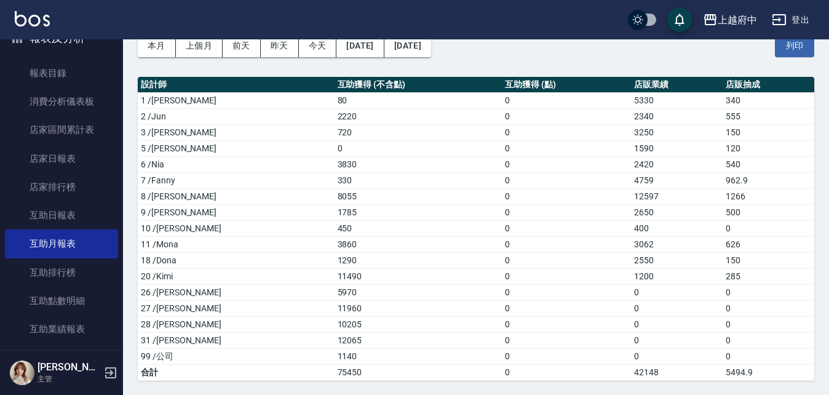
scroll to position [65, 0]
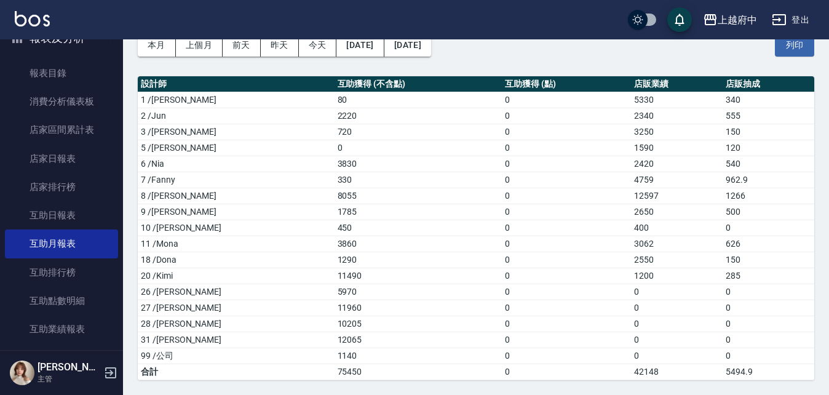
drag, startPoint x: 365, startPoint y: 165, endPoint x: 394, endPoint y: 162, distance: 29.1
click at [394, 162] on td "3830" at bounding box center [419, 164] width 168 height 16
